Goal: Task Accomplishment & Management: Manage account settings

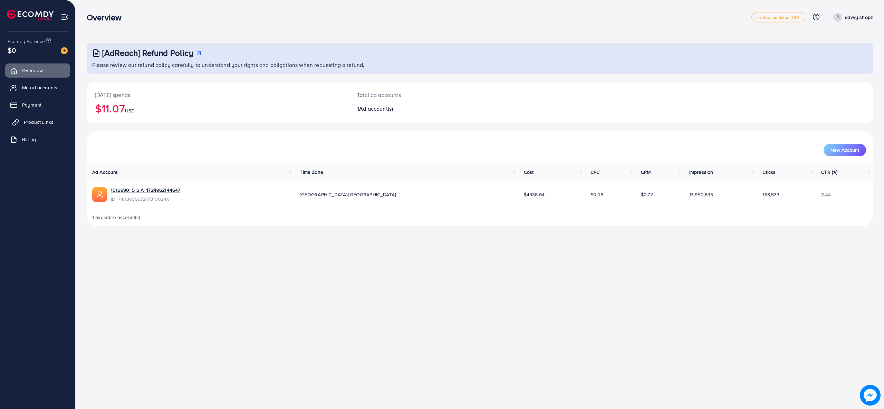
click at [46, 119] on span "Product Links" at bounding box center [39, 122] width 30 height 7
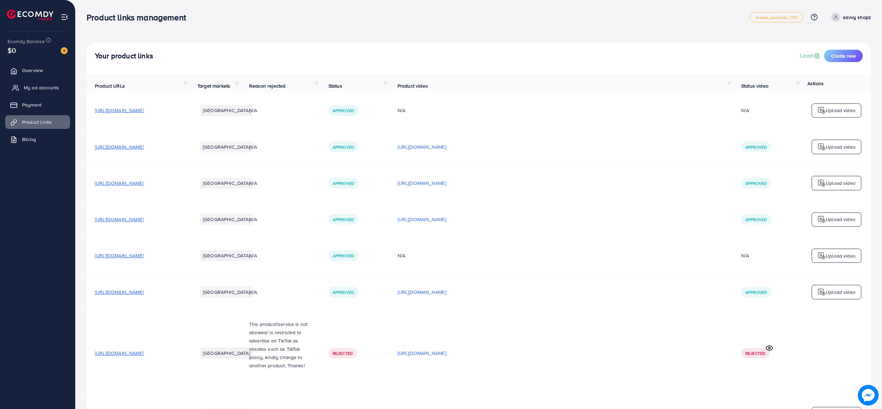
click at [48, 85] on span "My ad accounts" at bounding box center [41, 87] width 35 height 7
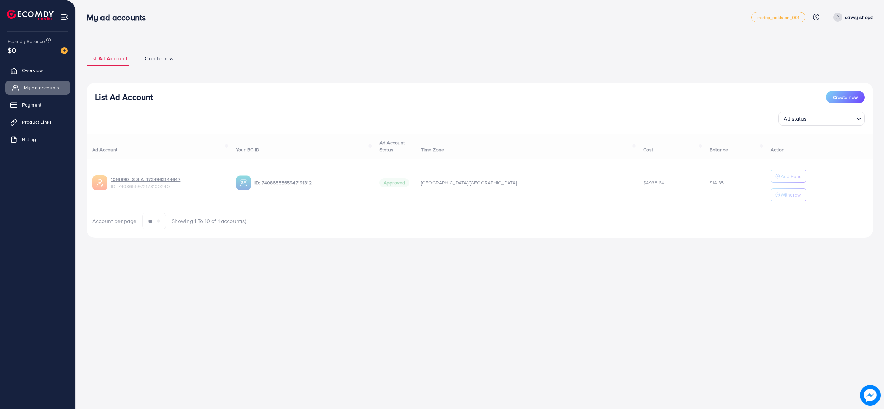
click at [42, 84] on span "My ad accounts" at bounding box center [41, 87] width 35 height 7
